Goal: Transaction & Acquisition: Purchase product/service

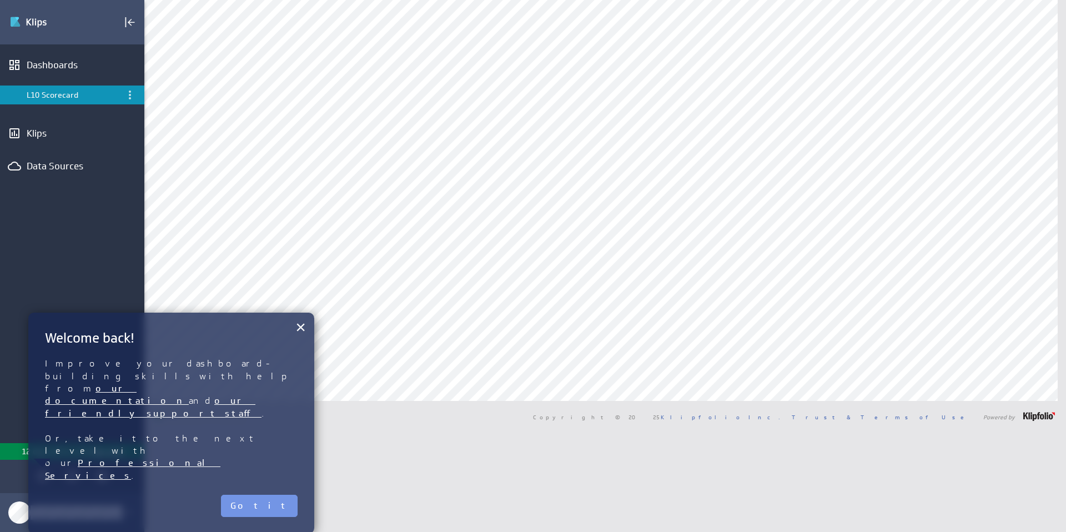
click at [294, 448] on div "× Welcome back! Improve your dashboard-building skills with help from our docum…" at bounding box center [171, 422] width 286 height 221
click at [290, 471] on button "Got it" at bounding box center [259, 506] width 77 height 22
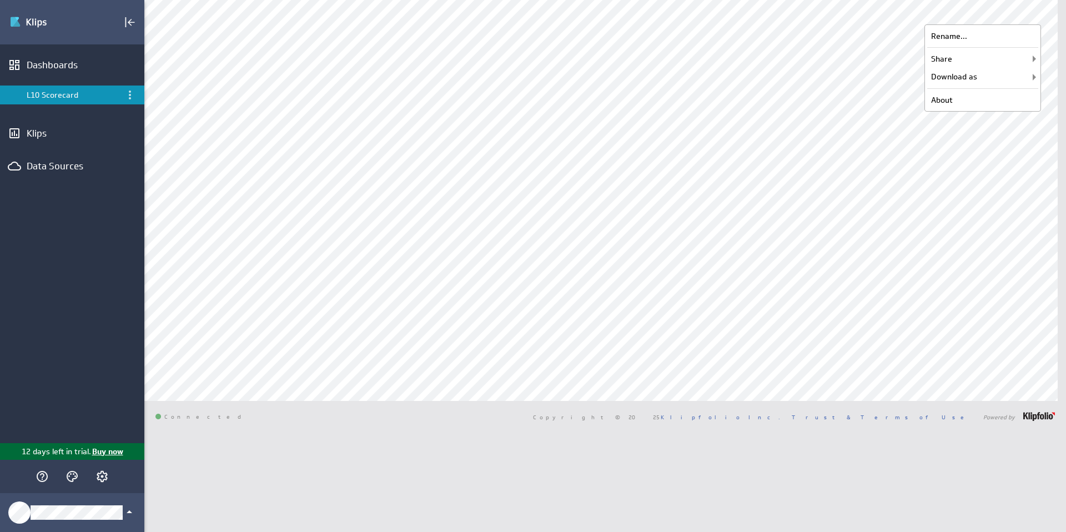
click at [107, 449] on p "Buy now" at bounding box center [107, 452] width 32 height 12
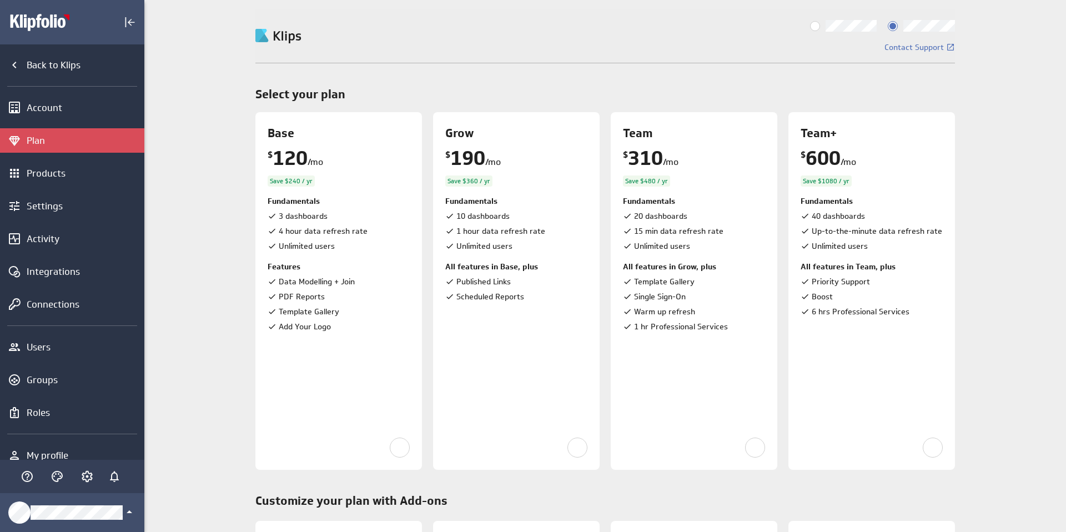
click at [0, 0] on input "Billed monthly" at bounding box center [0, 0] width 0 height 0
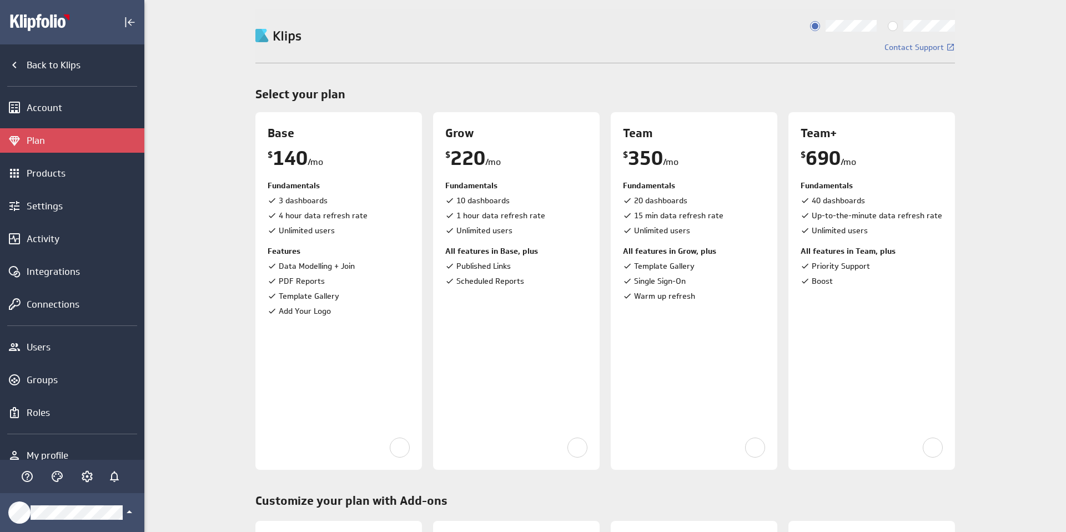
click at [0, 0] on input "Billed annually" at bounding box center [0, 0] width 0 height 0
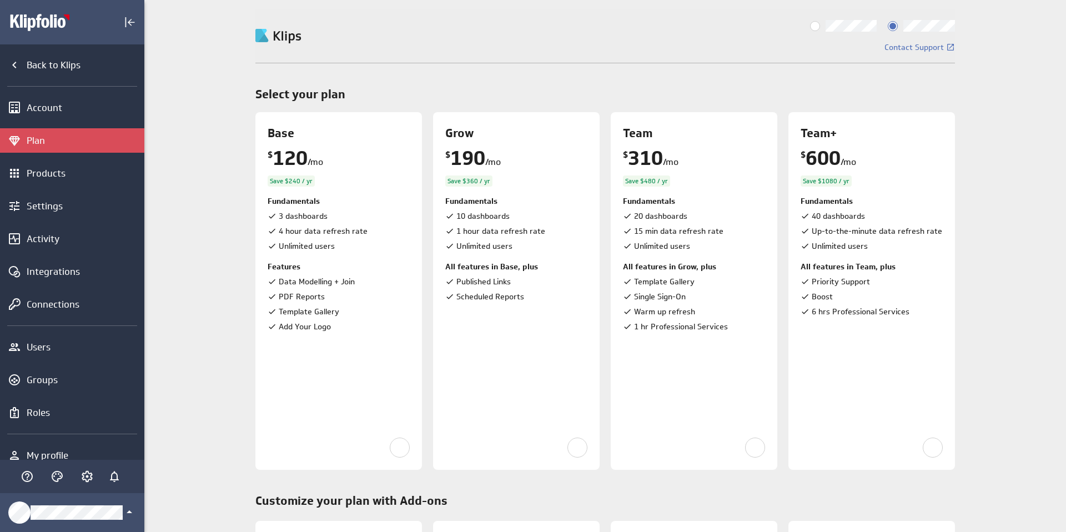
click at [0, 0] on input "Billed annually" at bounding box center [0, 0] width 0 height 0
click at [911, 47] on span "Contact Support" at bounding box center [913, 47] width 59 height 8
